Goal: Task Accomplishment & Management: Manage account settings

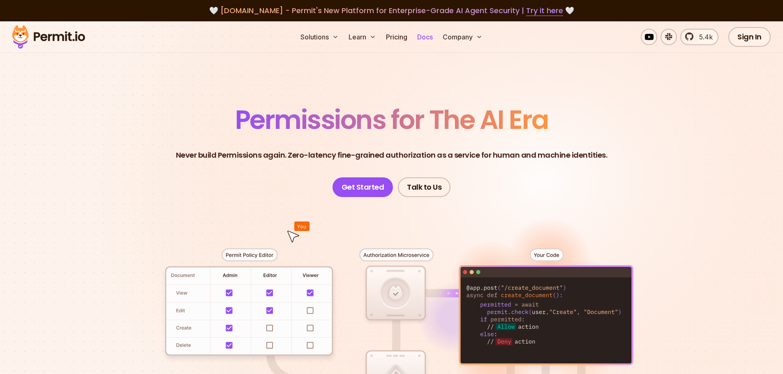
click at [430, 37] on link "Docs" at bounding box center [425, 37] width 22 height 16
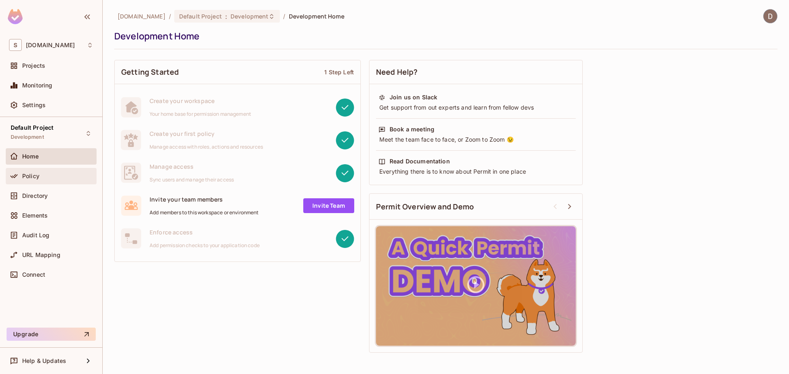
click at [28, 172] on div "Policy" at bounding box center [51, 176] width 84 height 10
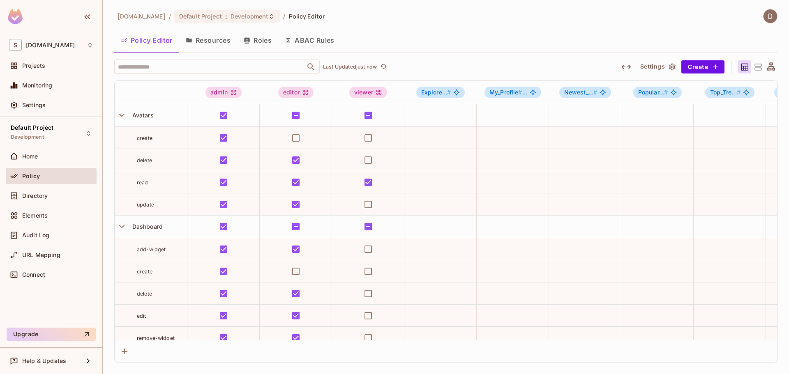
click at [217, 41] on button "Resources" at bounding box center [208, 40] width 58 height 21
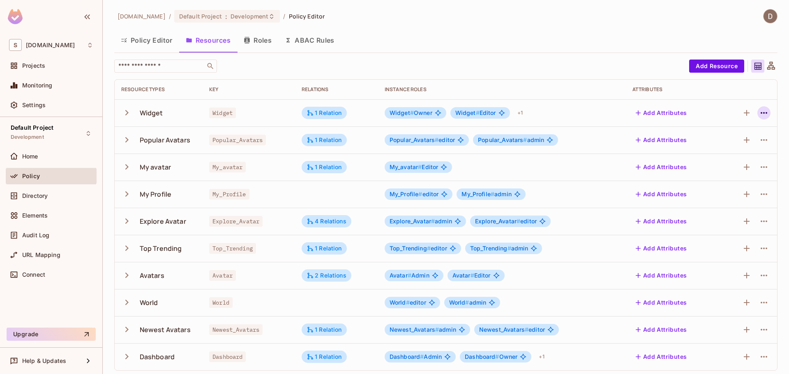
click at [759, 111] on icon "button" at bounding box center [764, 113] width 10 height 10
click at [757, 113] on div at bounding box center [394, 187] width 789 height 374
click at [261, 40] on button "Roles" at bounding box center [257, 40] width 41 height 21
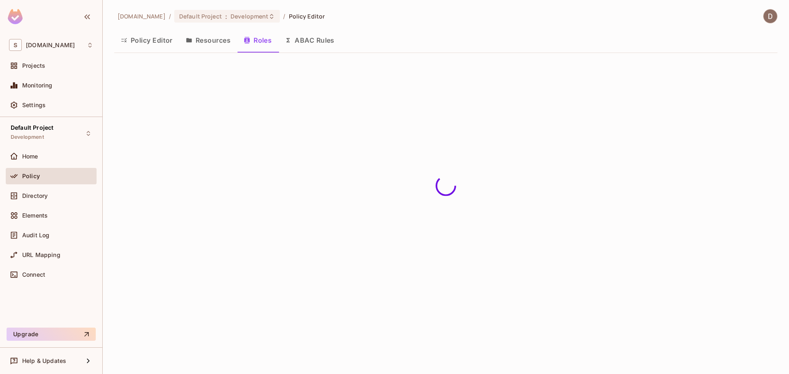
click at [203, 43] on button "Resources" at bounding box center [208, 40] width 58 height 21
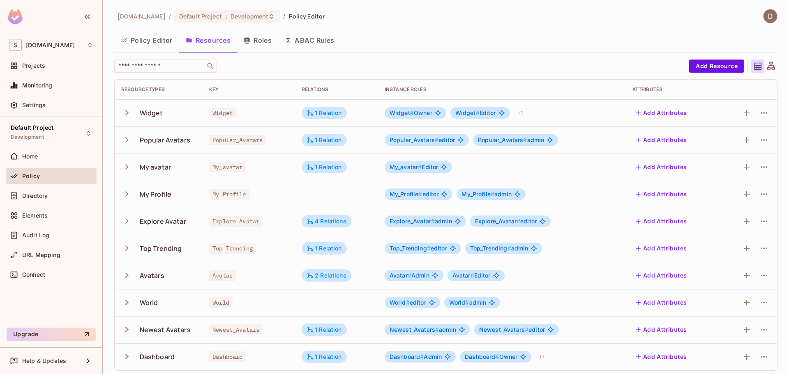
click at [160, 46] on button "Policy Editor" at bounding box center [146, 40] width 65 height 21
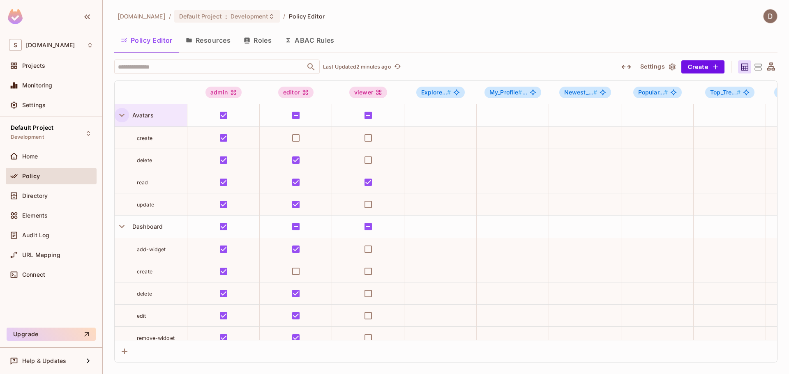
click at [124, 115] on icon "button" at bounding box center [121, 115] width 5 height 3
click at [125, 116] on icon "button" at bounding box center [121, 115] width 11 height 11
click at [49, 195] on div "Directory" at bounding box center [57, 196] width 71 height 7
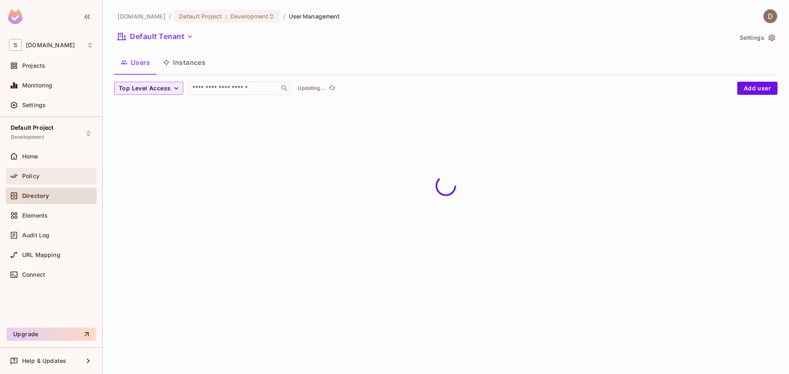
click at [51, 177] on div "Policy" at bounding box center [57, 176] width 71 height 7
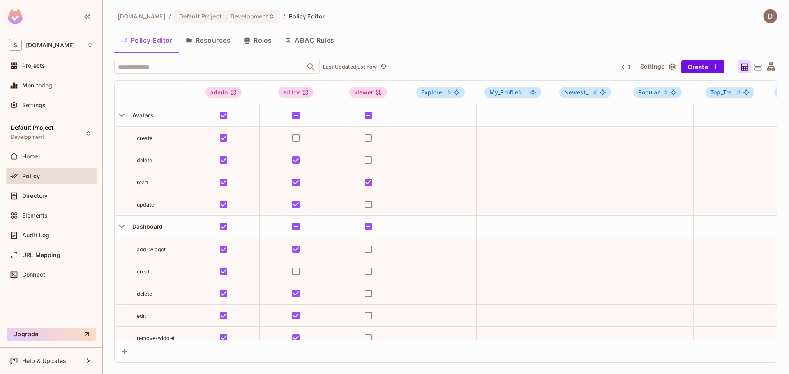
click at [215, 46] on button "Resources" at bounding box center [208, 40] width 58 height 21
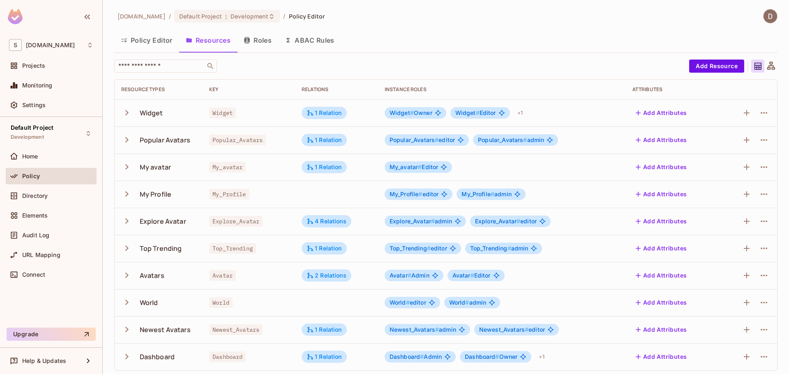
click at [125, 281] on icon "button" at bounding box center [126, 275] width 11 height 11
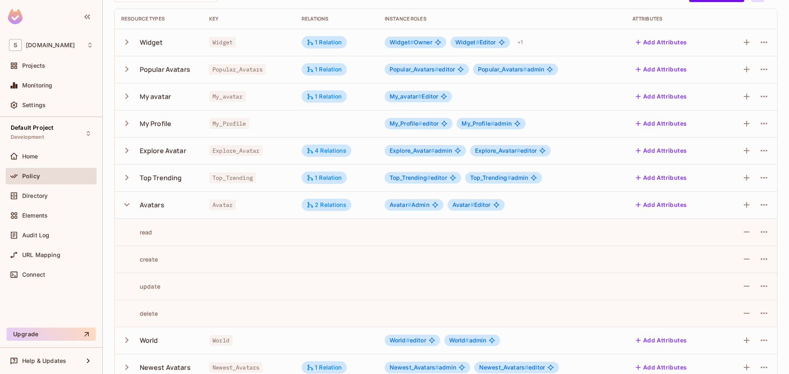
click at [130, 206] on icon "button" at bounding box center [126, 204] width 11 height 11
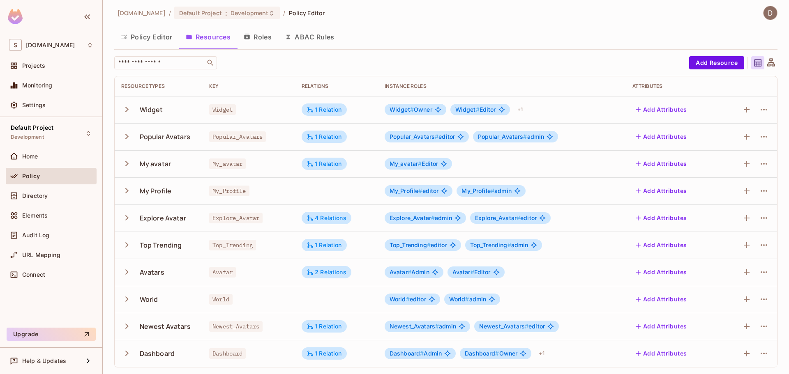
scroll to position [3, 0]
click at [160, 35] on button "Policy Editor" at bounding box center [146, 37] width 65 height 21
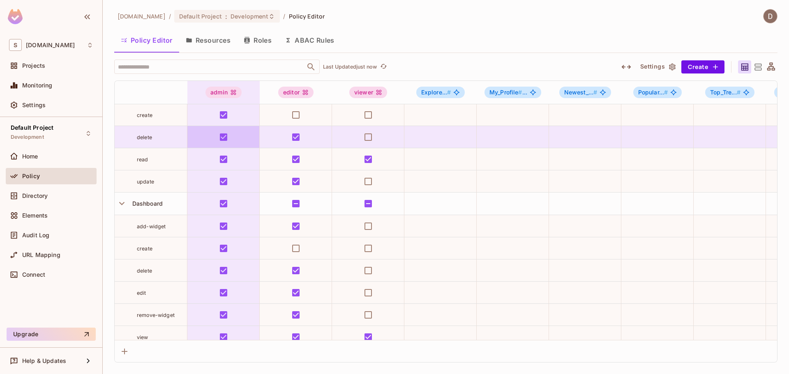
scroll to position [41, 0]
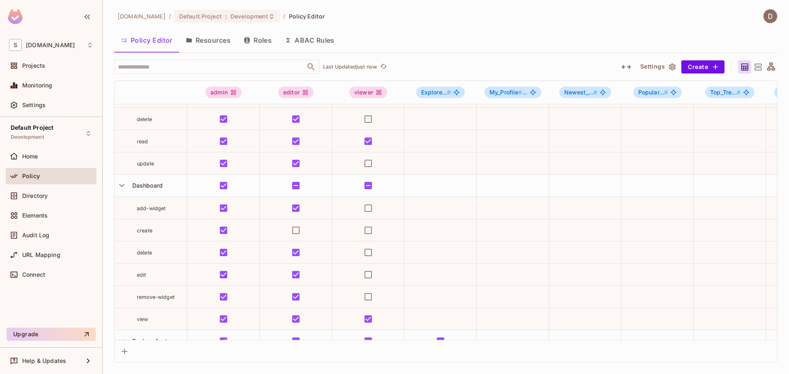
drag, startPoint x: 193, startPoint y: 36, endPoint x: 198, endPoint y: 37, distance: 4.6
click at [194, 36] on button "Resources" at bounding box center [208, 40] width 58 height 21
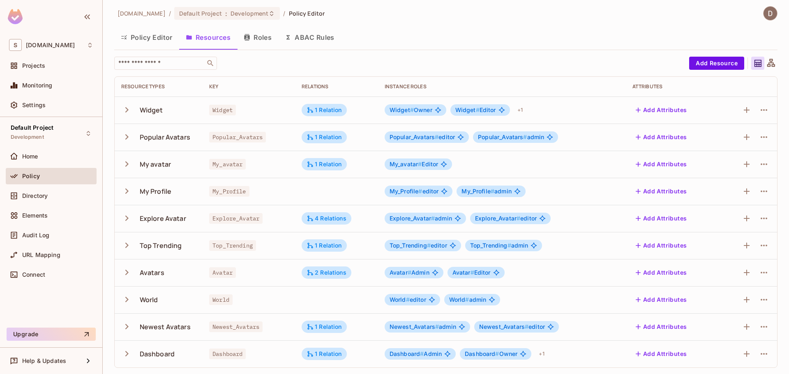
scroll to position [3, 0]
click at [764, 353] on button "button" at bounding box center [764, 353] width 13 height 13
click at [726, 336] on div "Edit Resource" at bounding box center [722, 337] width 39 height 8
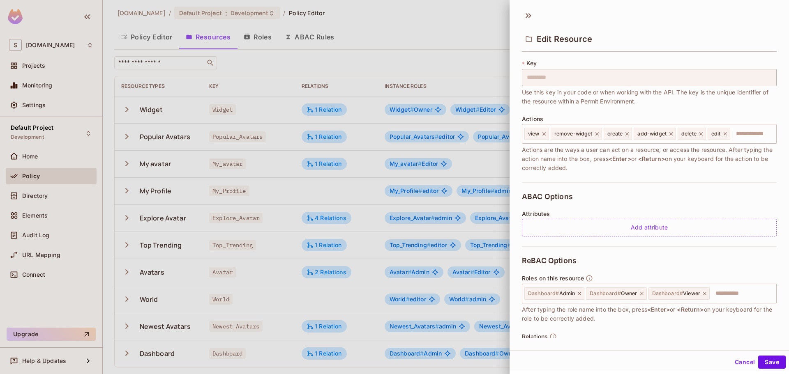
scroll to position [102, 0]
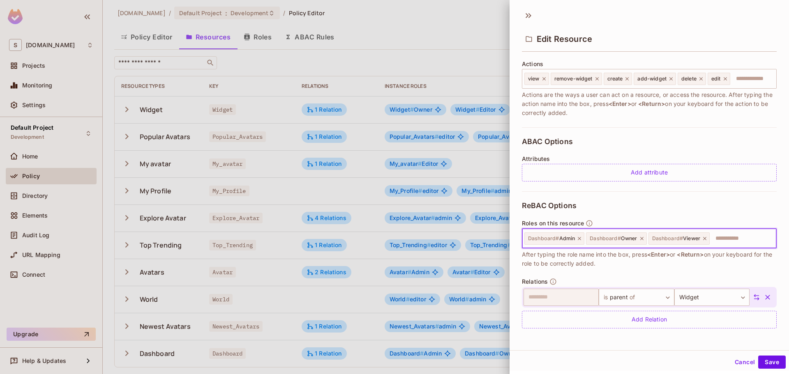
click at [715, 238] on input "text" at bounding box center [742, 239] width 62 height 16
drag, startPoint x: 729, startPoint y: 238, endPoint x: 736, endPoint y: 237, distance: 6.7
click at [741, 238] on input "text" at bounding box center [742, 239] width 62 height 16
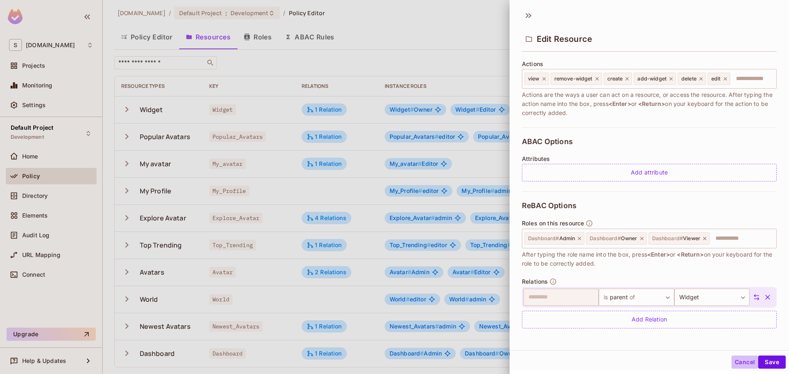
click at [743, 358] on button "Cancel" at bounding box center [745, 362] width 27 height 13
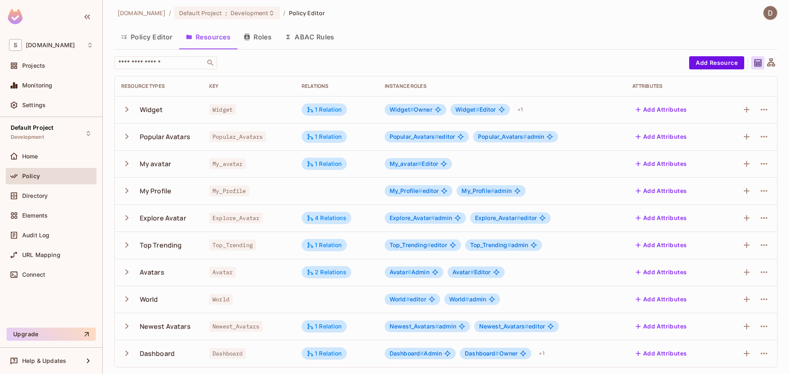
click at [149, 43] on button "Policy Editor" at bounding box center [146, 37] width 65 height 21
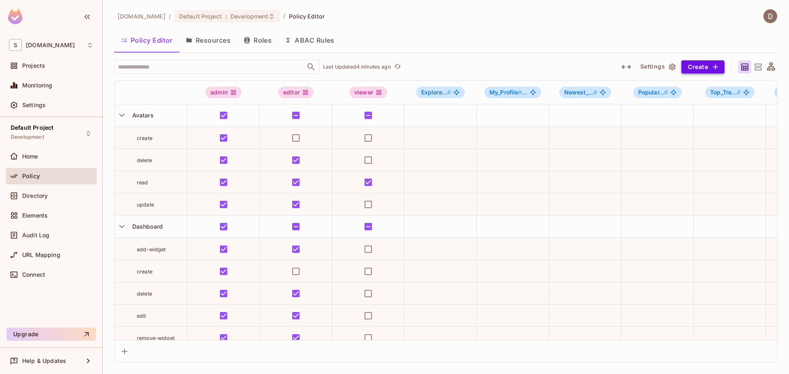
click at [710, 63] on button "Create" at bounding box center [703, 66] width 43 height 13
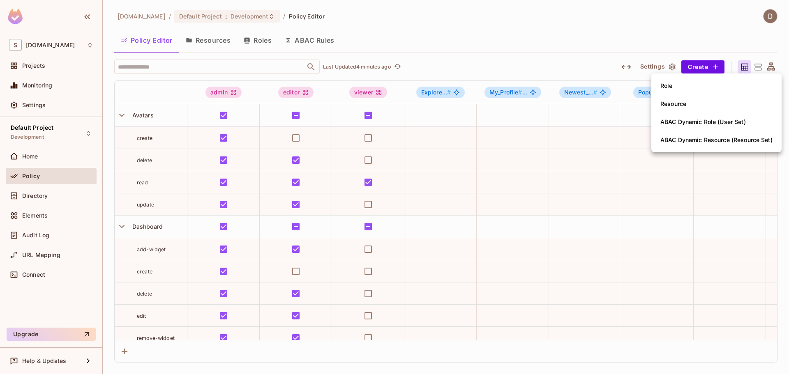
click at [699, 107] on li "Resource" at bounding box center [717, 104] width 130 height 18
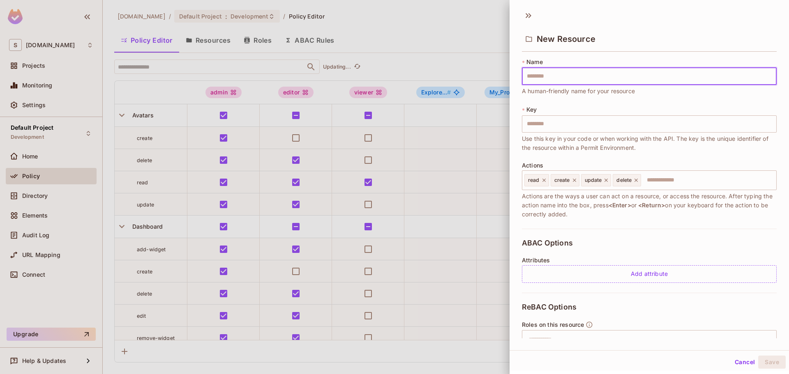
click at [733, 360] on button "Cancel" at bounding box center [745, 362] width 27 height 13
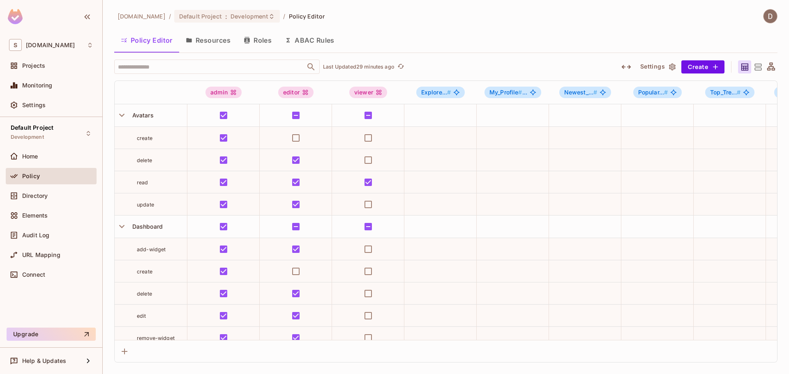
click at [0, 0] on vis-bug at bounding box center [0, 0] width 0 height 0
click at [511, 16] on div "savameta.com / Default Project : Development / Policy Editor" at bounding box center [445, 16] width 663 height 14
click at [658, 64] on button "Settings" at bounding box center [657, 66] width 41 height 13
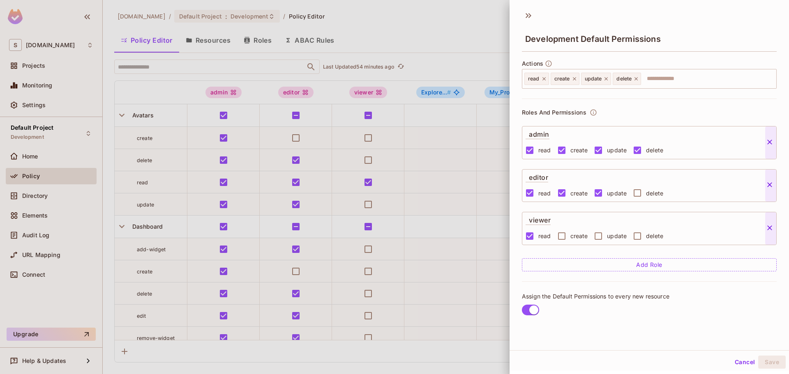
scroll to position [1, 0]
click at [628, 265] on button "Add Role" at bounding box center [649, 263] width 255 height 13
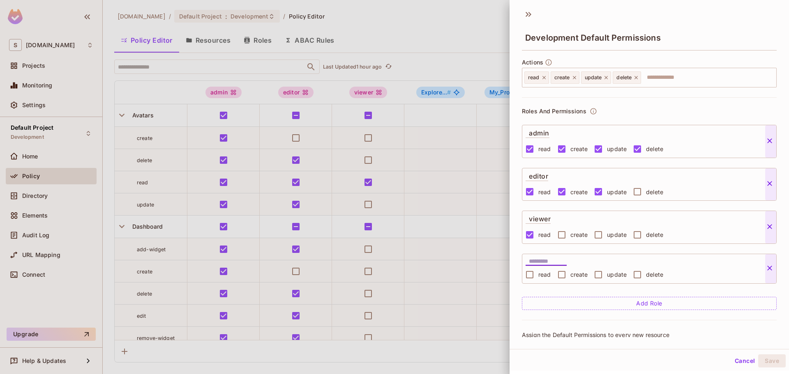
click at [556, 262] on input "text" at bounding box center [548, 262] width 38 height 8
type input "****"
click at [529, 15] on icon at bounding box center [528, 14] width 13 height 13
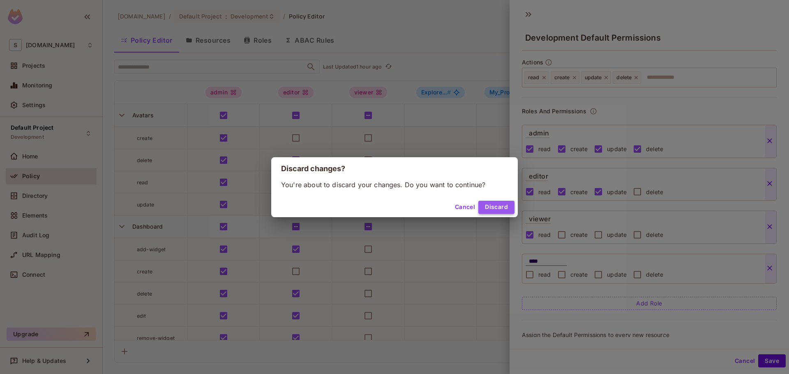
click at [504, 208] on button "Discard" at bounding box center [496, 207] width 36 height 13
